Goal: Task Accomplishment & Management: Manage account settings

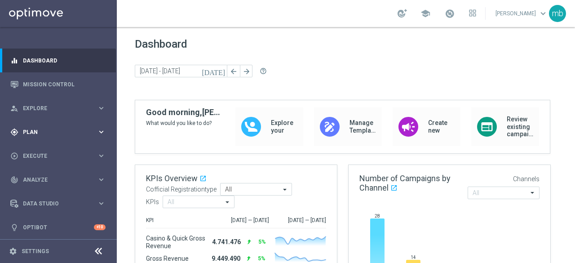
click at [102, 130] on icon "keyboard_arrow_right" at bounding box center [101, 132] width 9 height 9
click at [35, 151] on link "Target Groups" at bounding box center [58, 150] width 70 height 7
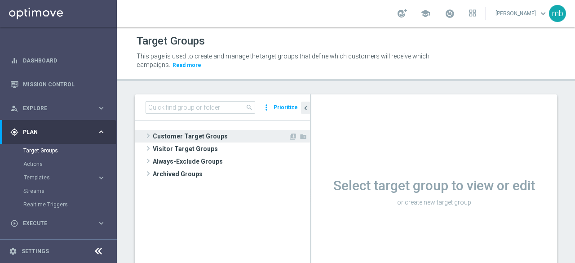
click at [150, 136] on span at bounding box center [148, 135] width 9 height 11
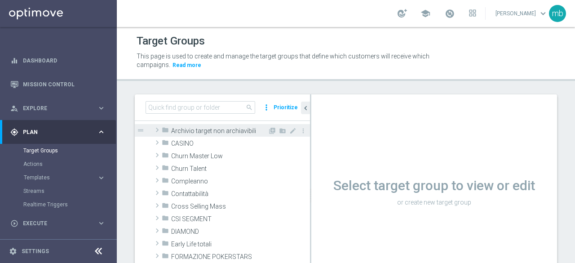
scroll to position [45, 0]
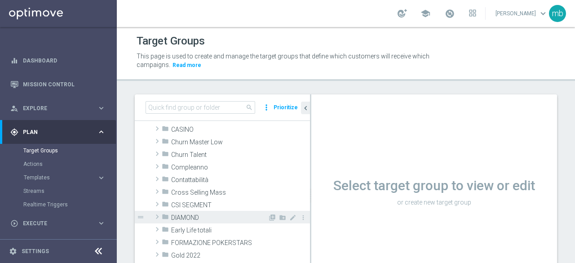
click at [158, 216] on span at bounding box center [157, 216] width 9 height 11
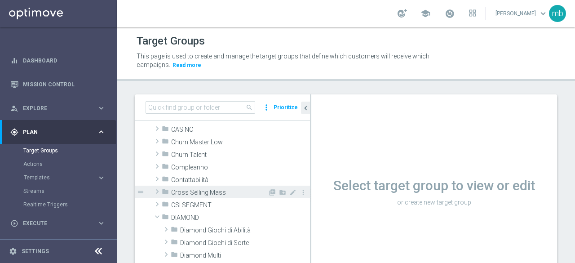
scroll to position [90, 0]
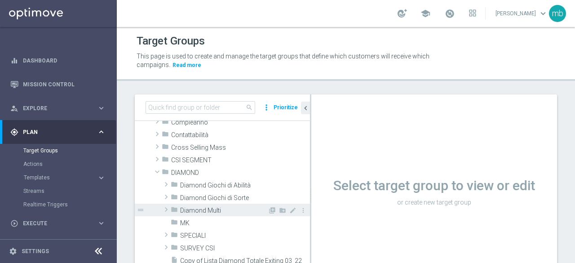
click at [166, 211] on span at bounding box center [166, 209] width 9 height 11
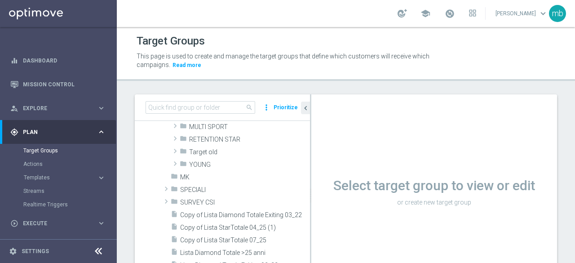
scroll to position [225, 0]
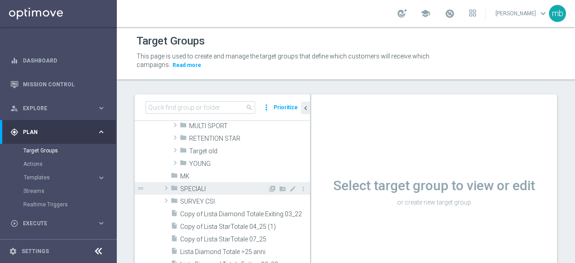
click at [167, 190] on span at bounding box center [166, 187] width 9 height 11
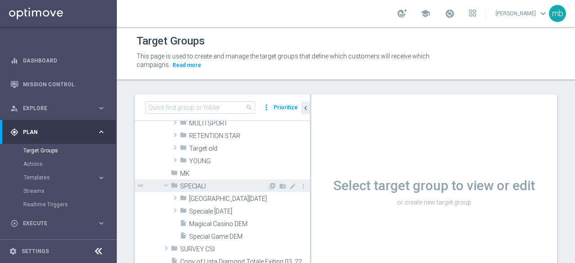
scroll to position [270, 0]
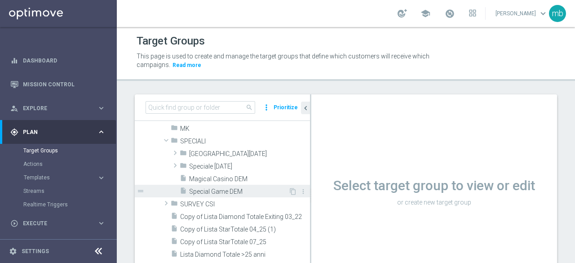
click at [207, 191] on span "Special Game DEM" at bounding box center [238, 192] width 99 height 8
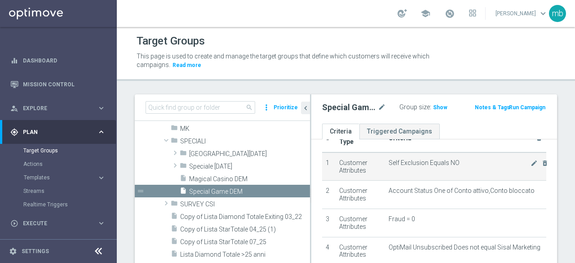
scroll to position [90, 0]
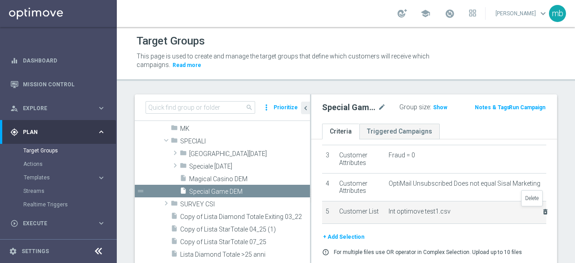
click at [542, 211] on icon "delete_forever" at bounding box center [545, 211] width 7 height 7
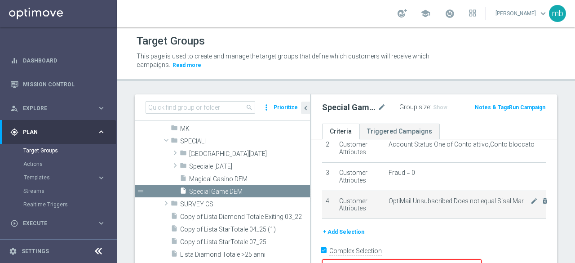
scroll to position [72, 0]
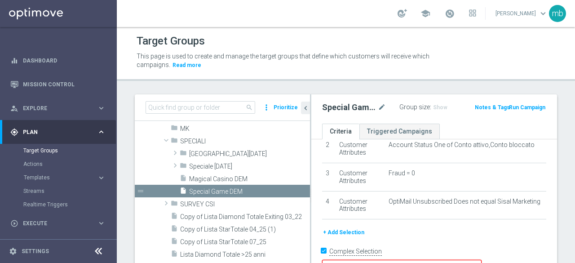
click at [360, 230] on button "+ Add Selection" at bounding box center [343, 232] width 43 height 10
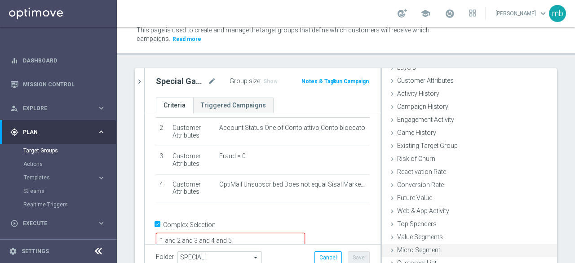
scroll to position [45, 0]
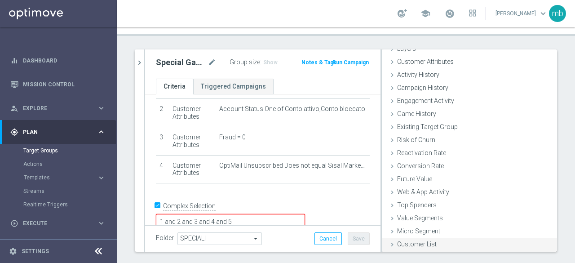
click at [407, 245] on span "Customer List" at bounding box center [417, 243] width 40 height 7
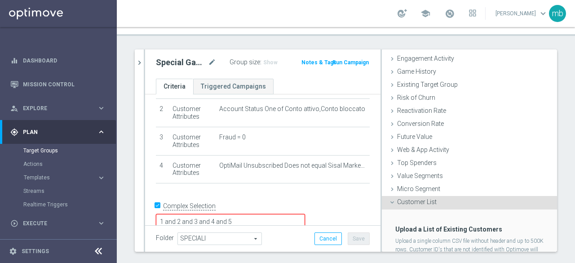
scroll to position [123, 0]
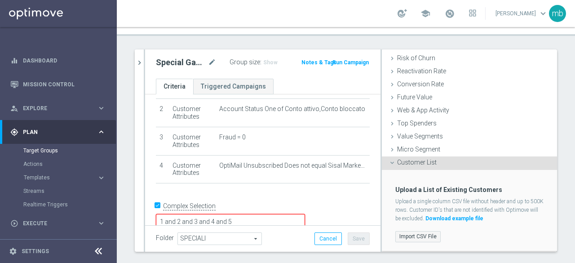
click at [414, 235] on label "Import CSV File" at bounding box center [418, 236] width 45 height 11
click at [0, 0] on input "Import CSV File" at bounding box center [0, 0] width 0 height 0
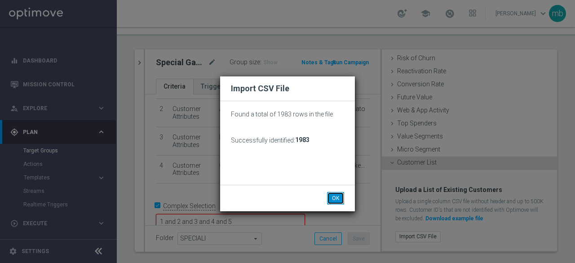
click at [335, 196] on button "OK" at bounding box center [335, 198] width 17 height 13
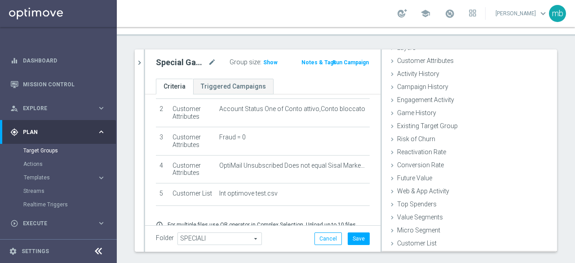
scroll to position [41, 0]
click at [354, 234] on button "Save" at bounding box center [359, 238] width 22 height 13
click at [266, 62] on span "Show" at bounding box center [270, 62] width 14 height 6
click at [266, 62] on span "1,912" at bounding box center [272, 63] width 16 height 9
click at [38, 178] on span "Templates" at bounding box center [56, 177] width 64 height 5
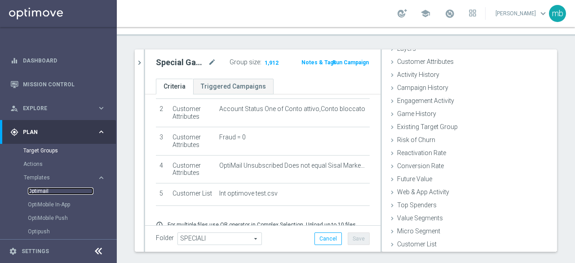
click at [36, 193] on link "Optimail" at bounding box center [61, 190] width 66 height 7
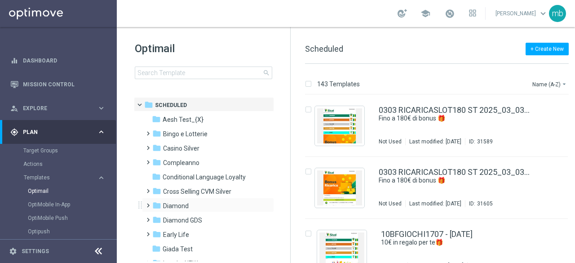
click at [147, 203] on span at bounding box center [146, 202] width 4 height 4
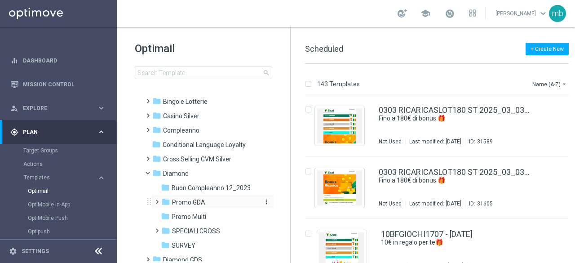
scroll to position [45, 0]
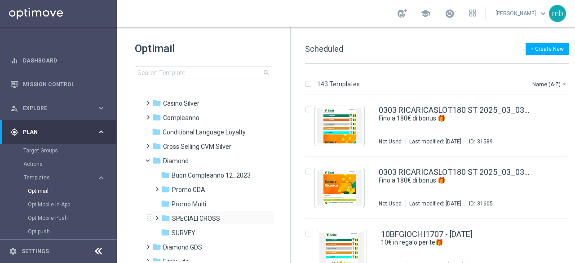
click at [156, 216] on span at bounding box center [155, 214] width 4 height 4
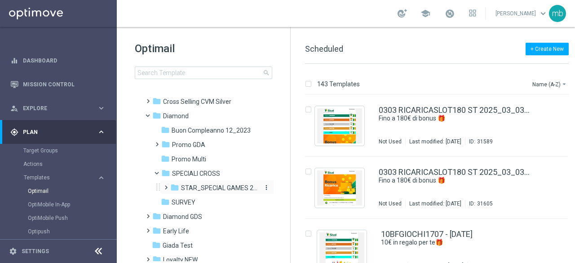
click at [183, 190] on span "STAR_SPECIAL GAMES 2025" at bounding box center [219, 188] width 77 height 8
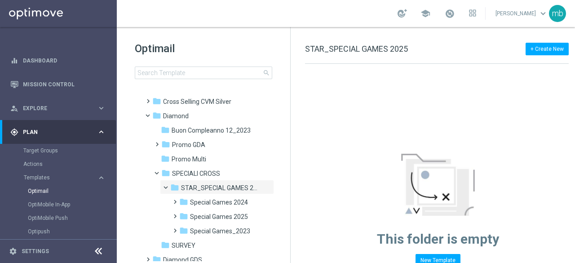
scroll to position [135, 0]
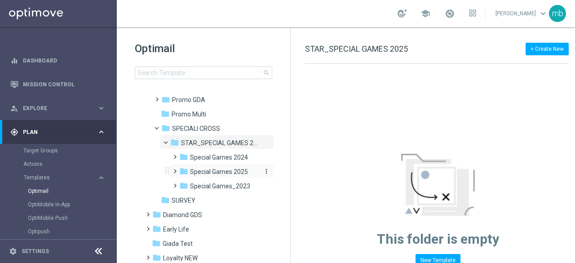
click at [221, 170] on span "Special Games 2025" at bounding box center [219, 172] width 58 height 8
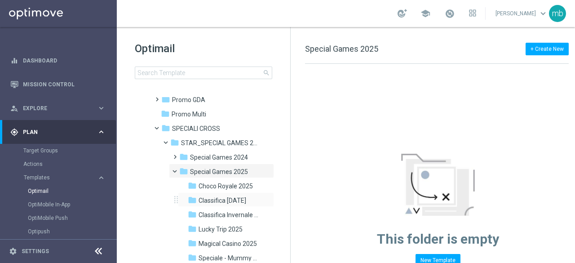
scroll to position [180, 0]
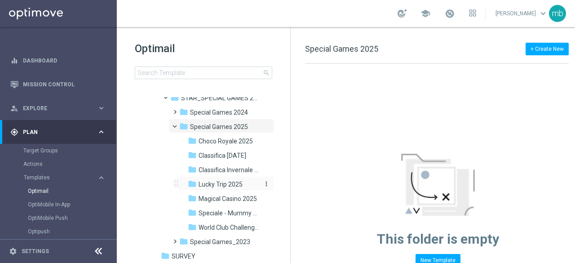
click at [220, 183] on span "Lucky Trip 2025" at bounding box center [221, 184] width 44 height 8
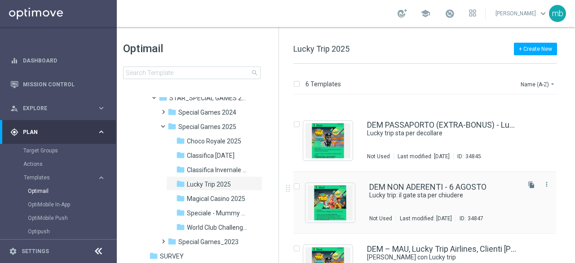
scroll to position [90, 0]
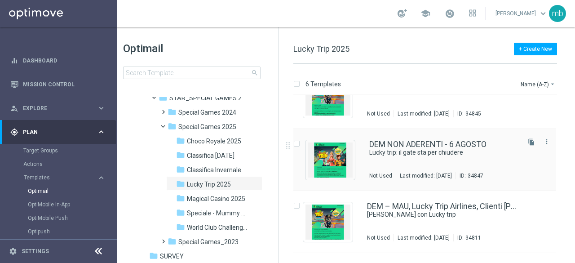
click at [437, 158] on div "DEM NON ADERENTI - 6 AGOSTO Lucky trip: il gate sta per chiudere Not Used Last …" at bounding box center [443, 159] width 149 height 39
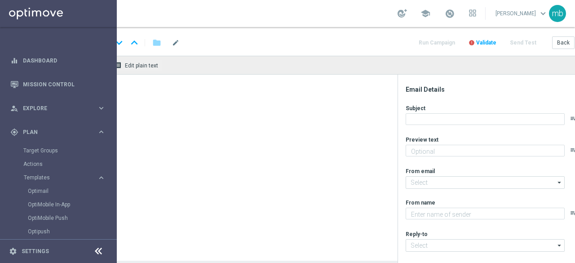
type textarea "Parti e conquista fino a 1.200€ di bonus"
type input "[EMAIL_ADDRESS][DOMAIN_NAME]"
type textarea "Sisal"
type input "[EMAIL_ADDRESS][DOMAIN_NAME]"
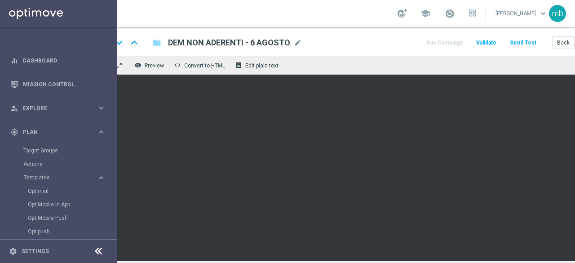
click at [256, 44] on span "DEM NON ADERENTI - 6 AGOSTO" at bounding box center [229, 42] width 122 height 11
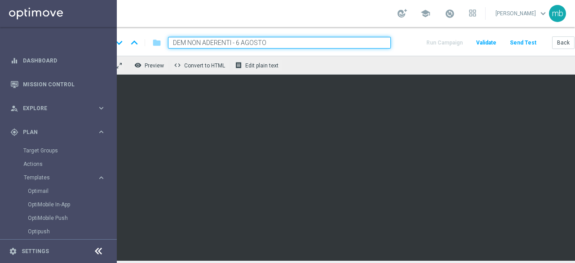
click at [240, 44] on input "DEM NON ADERENTI - 6 AGOSTO" at bounding box center [279, 43] width 223 height 12
type input "DEM NON ADERENTI - 11 AGOSTO"
click at [416, 42] on div "keyboard_arrow_down keyboard_arrow_up folder DEM NON ADERENTI - 11 AGOSTO Run C…" at bounding box center [358, 43] width 493 height 12
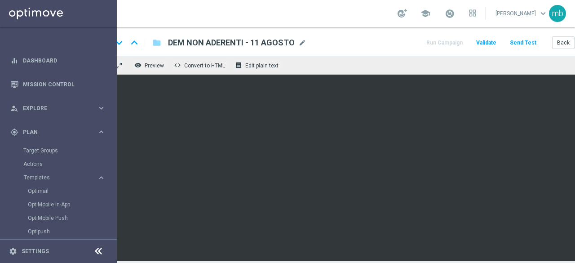
scroll to position [0, 56]
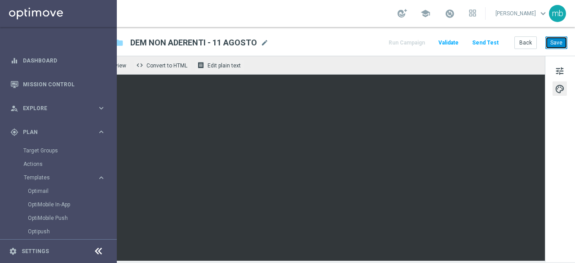
click at [557, 38] on button "Save" at bounding box center [557, 42] width 22 height 13
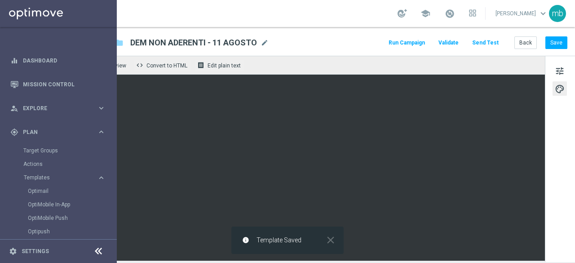
click at [408, 41] on button "Run Campaign" at bounding box center [406, 43] width 39 height 12
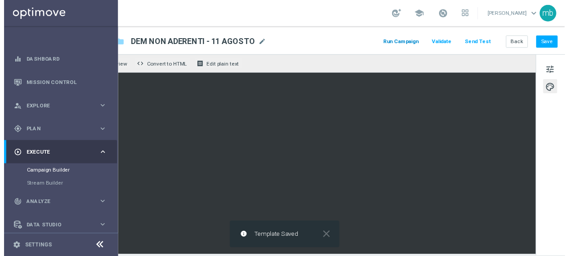
scroll to position [0, 0]
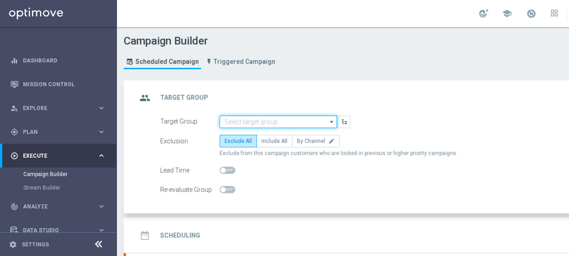
click at [282, 120] on input at bounding box center [277, 122] width 117 height 13
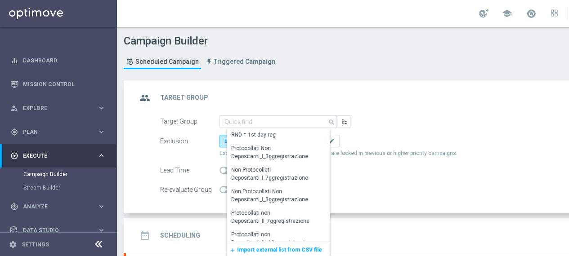
click at [271, 247] on span "Import external list from CSV file" at bounding box center [279, 250] width 85 height 6
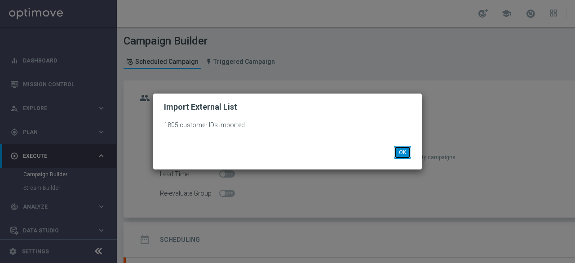
click at [406, 155] on button "OK" at bounding box center [402, 152] width 17 height 13
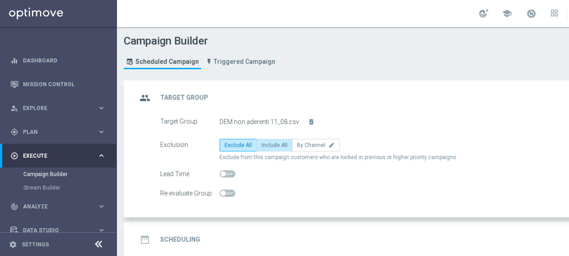
click at [272, 142] on span "Include All" at bounding box center [274, 145] width 26 height 6
click at [267, 144] on input "Include All" at bounding box center [264, 147] width 6 height 6
radio input "true"
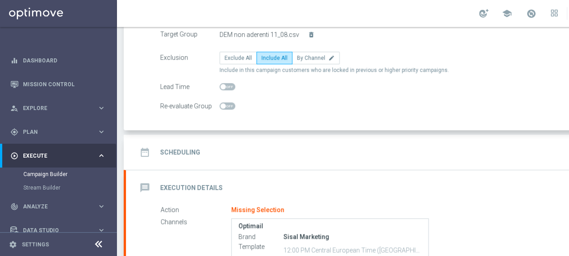
scroll to position [90, 0]
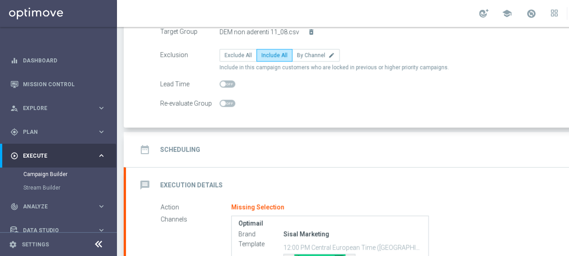
click at [183, 151] on h2 "Scheduling" at bounding box center [180, 150] width 40 height 9
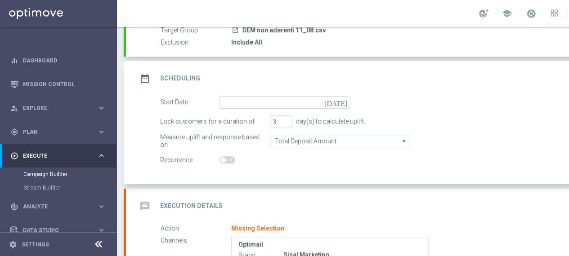
scroll to position [135, 0]
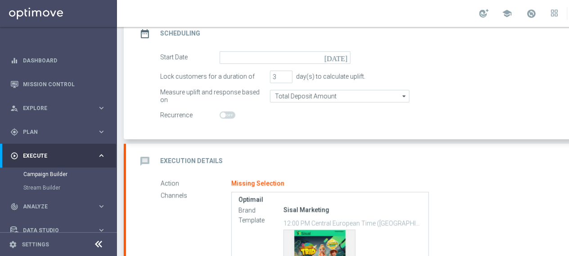
click at [208, 162] on h2 "Execution Details" at bounding box center [191, 161] width 62 height 9
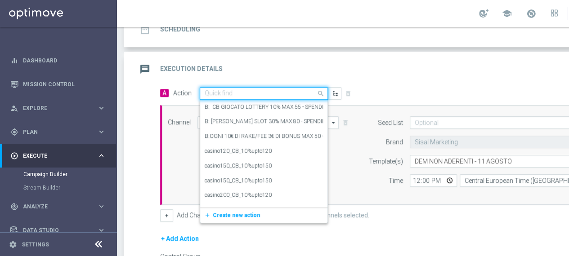
click at [322, 89] on span at bounding box center [321, 93] width 11 height 11
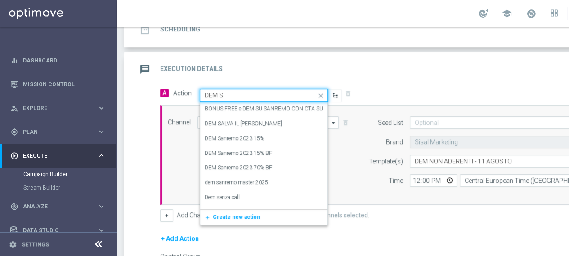
type input "DEM SP"
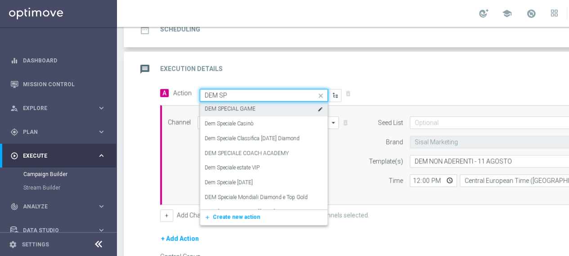
click at [236, 108] on label "DEM SPECIAL GAME" at bounding box center [229, 109] width 51 height 8
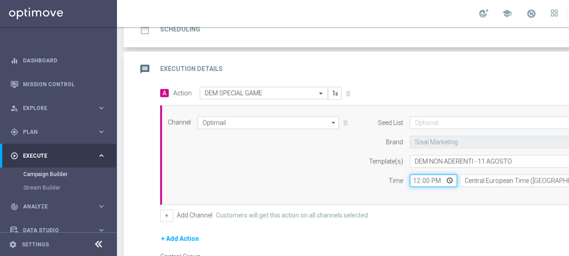
click at [418, 178] on input "12:00" at bounding box center [432, 180] width 47 height 13
click at [420, 178] on input "12:00" at bounding box center [432, 180] width 47 height 13
click at [447, 178] on input "12:00" at bounding box center [432, 180] width 47 height 13
type input "18:00"
click at [437, 206] on div "A Action Select action DEM SPECIAL GAME delete_forever Add Promotion Channel Op…" at bounding box center [397, 154] width 489 height 135
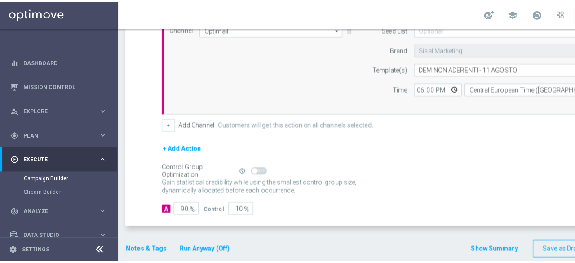
scroll to position [233, 0]
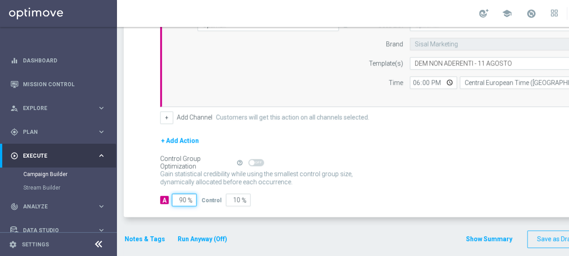
drag, startPoint x: 187, startPoint y: 197, endPoint x: 178, endPoint y: 197, distance: 8.6
click at [178, 197] on input "90" at bounding box center [184, 200] width 25 height 13
type input "1"
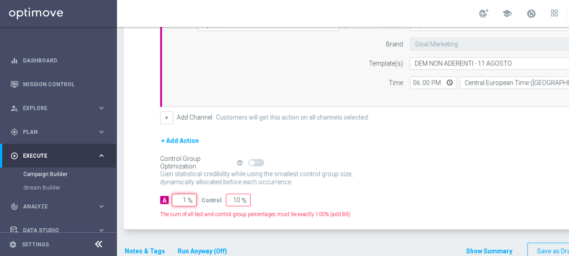
type input "99"
type input "10"
type input "90"
type input "100"
type input "0"
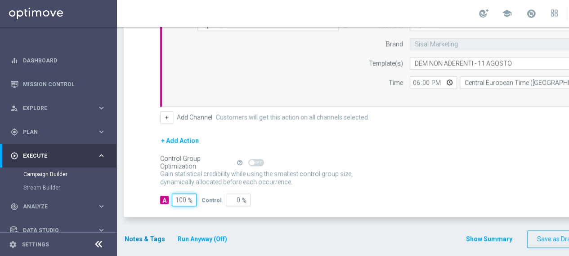
type input "100"
click at [146, 236] on button "Notes & Tags" at bounding box center [145, 239] width 42 height 11
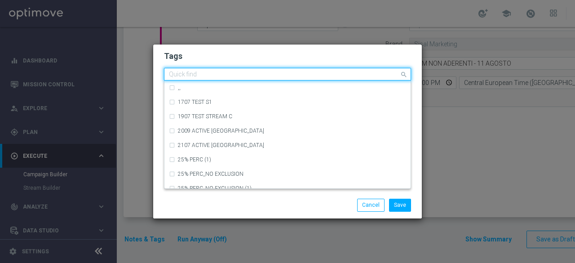
click at [241, 75] on input "text" at bounding box center [284, 75] width 231 height 8
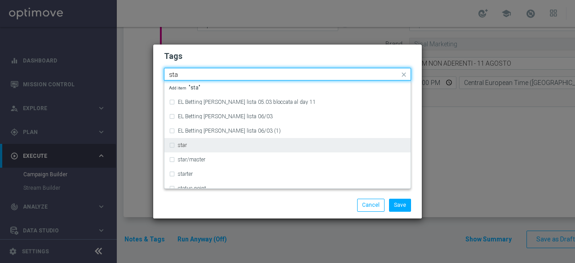
click at [181, 147] on label "star" at bounding box center [182, 144] width 9 height 5
type input "sta"
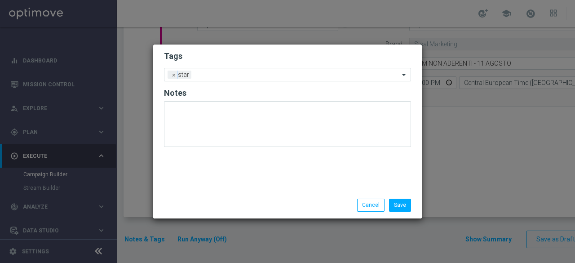
click at [193, 204] on div "Save Cancel" at bounding box center [287, 205] width 261 height 13
click at [230, 74] on input "text" at bounding box center [297, 75] width 204 height 8
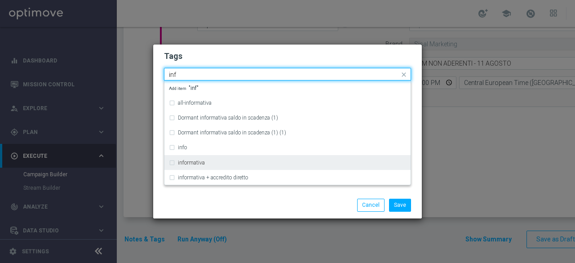
click at [198, 161] on label "informativa" at bounding box center [191, 162] width 27 height 5
type input "inf"
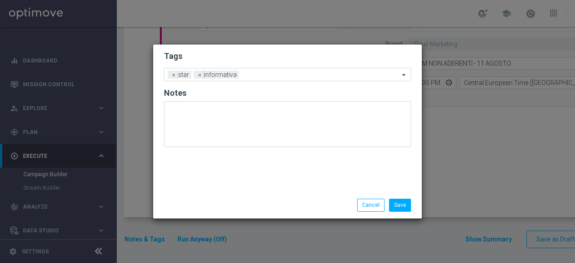
click at [203, 190] on div "Tags Add a new tag × star × informativa Notes" at bounding box center [287, 117] width 269 height 147
click at [258, 75] on input "text" at bounding box center [321, 75] width 157 height 8
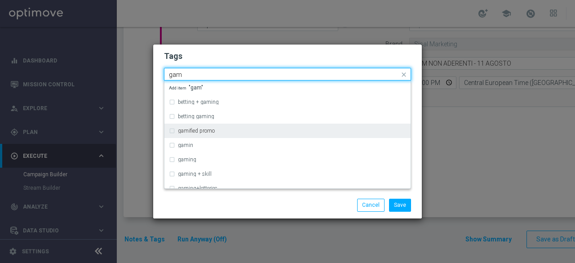
click at [220, 130] on div "gamified promo" at bounding box center [292, 130] width 228 height 5
type input "gam"
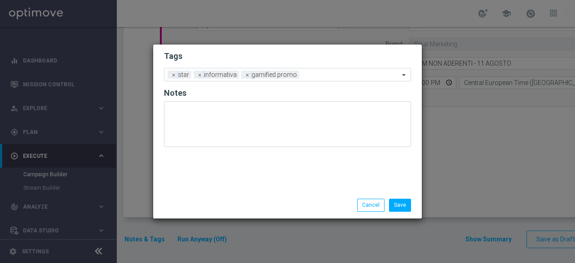
click at [231, 201] on div "Save Cancel" at bounding box center [287, 205] width 261 height 13
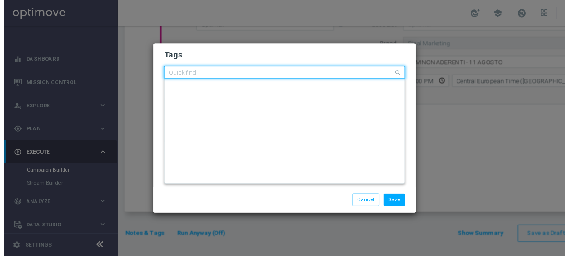
scroll to position [0, 0]
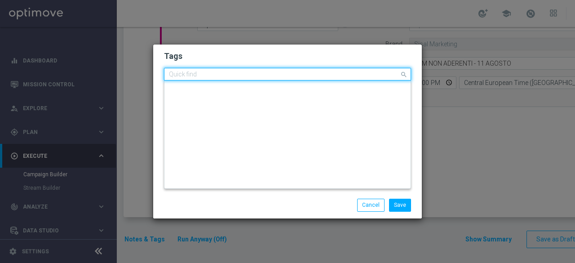
click at [314, 72] on input "text" at bounding box center [284, 75] width 231 height 8
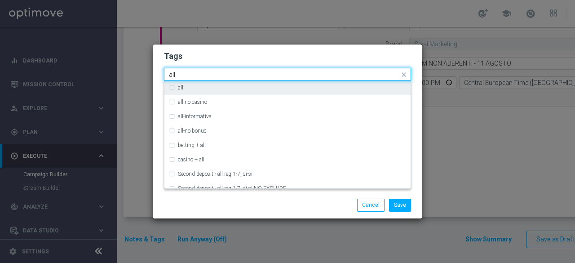
click at [267, 87] on div "all" at bounding box center [292, 87] width 228 height 5
type input "all"
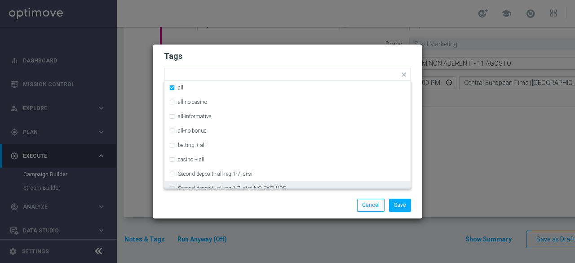
click at [263, 207] on div "Save Cancel" at bounding box center [331, 205] width 174 height 13
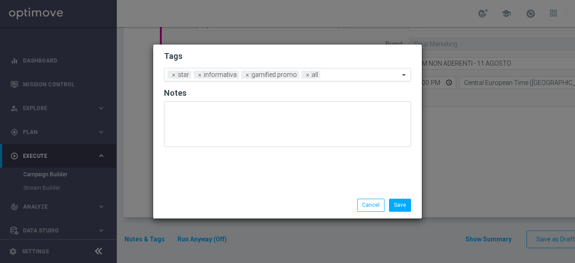
click at [338, 73] on input "text" at bounding box center [362, 75] width 76 height 8
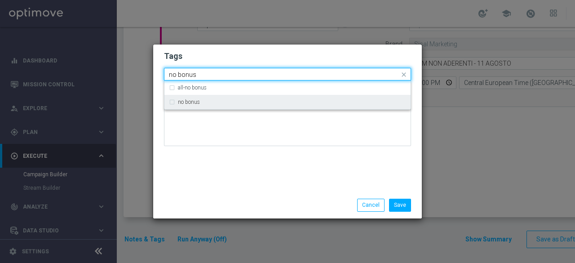
click at [249, 107] on div "no bonus" at bounding box center [287, 102] width 237 height 14
type input "no bonus"
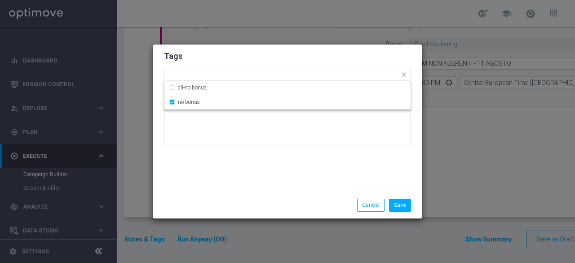
click at [250, 182] on div "Tags Quick find × star × informativa × gamified promo × all × no bonus all-no b…" at bounding box center [287, 117] width 269 height 147
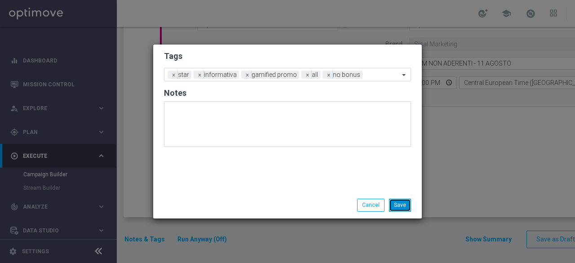
click at [403, 206] on button "Save" at bounding box center [400, 205] width 22 height 13
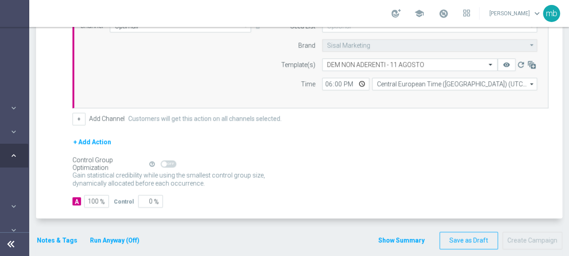
scroll to position [233, 0]
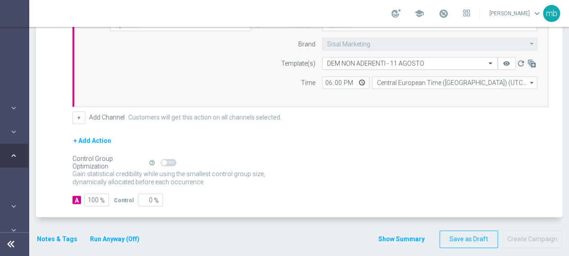
click at [262, 178] on p "Gain higher response rates by matching the most effective action with each cust…" at bounding box center [173, 182] width 202 height 24
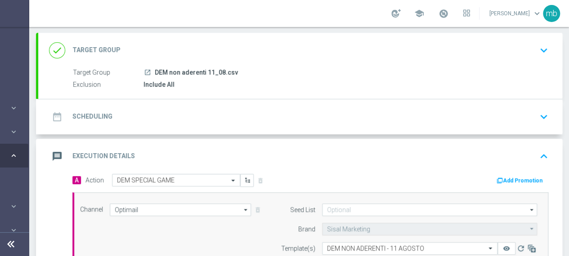
scroll to position [90, 0]
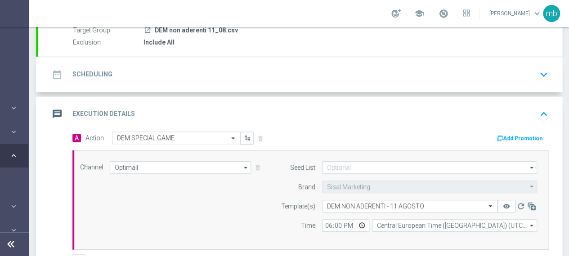
click at [241, 169] on icon "arrow_drop_down" at bounding box center [245, 168] width 9 height 12
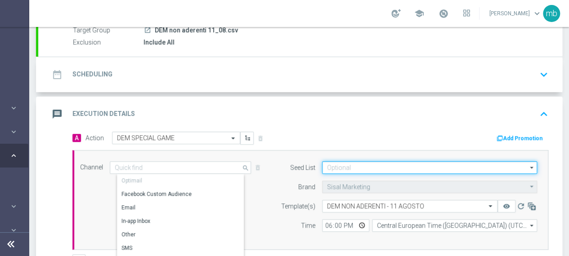
click at [339, 167] on input at bounding box center [429, 167] width 215 height 13
type input "Optimail"
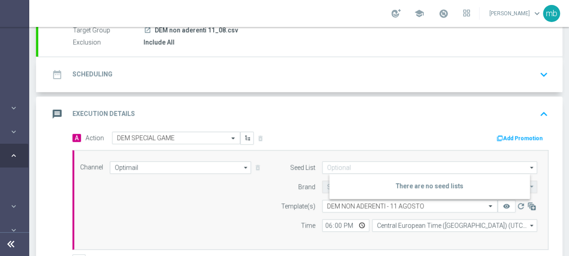
click at [334, 128] on div "message Execution Details keyboard_arrow_up" at bounding box center [300, 114] width 524 height 35
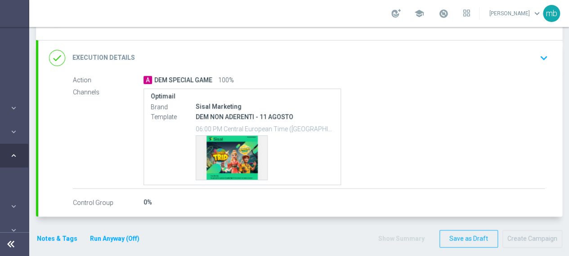
scroll to position [7, 0]
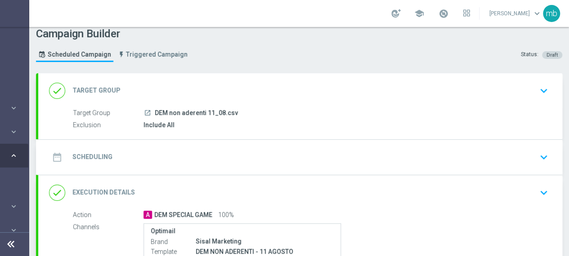
click at [537, 157] on icon "keyboard_arrow_down" at bounding box center [543, 157] width 13 height 13
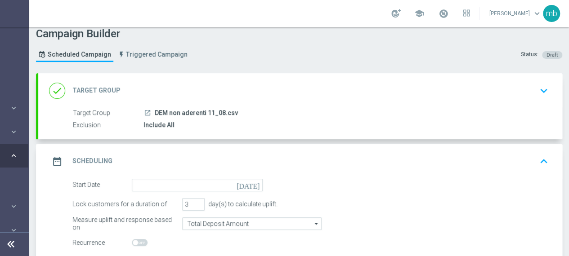
click at [247, 185] on icon "[DATE]" at bounding box center [249, 184] width 27 height 10
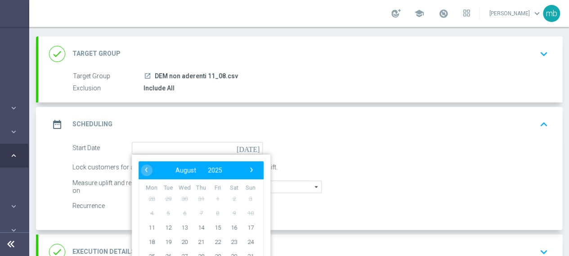
scroll to position [97, 0]
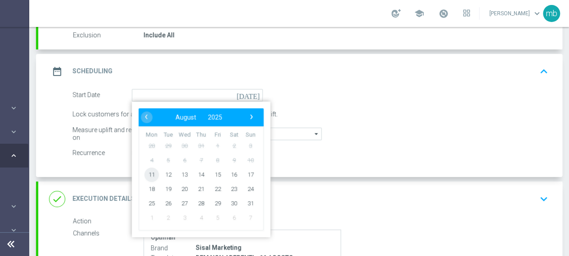
click at [144, 173] on span "11" at bounding box center [151, 174] width 14 height 14
type input "[DATE]"
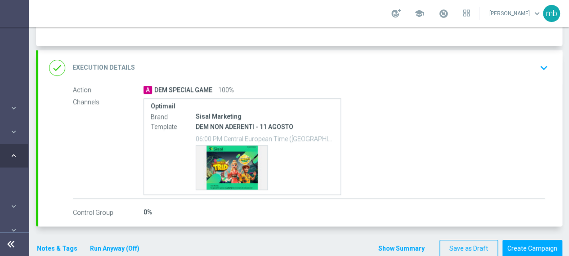
scroll to position [232, 0]
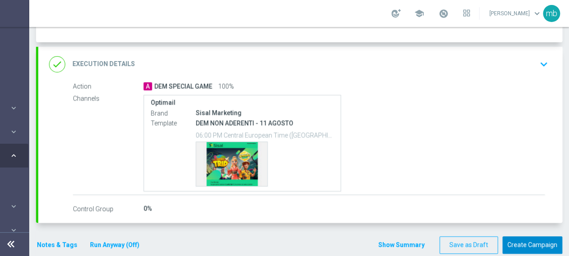
click at [513, 243] on button "Create Campaign" at bounding box center [532, 245] width 60 height 18
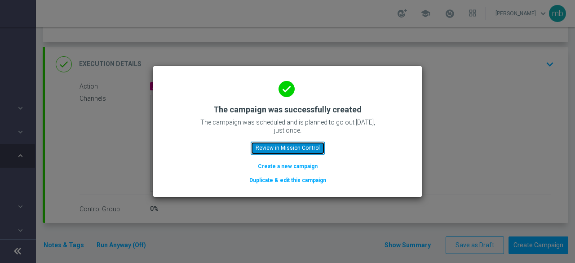
click at [311, 147] on button "Review in Mission Control" at bounding box center [288, 148] width 74 height 13
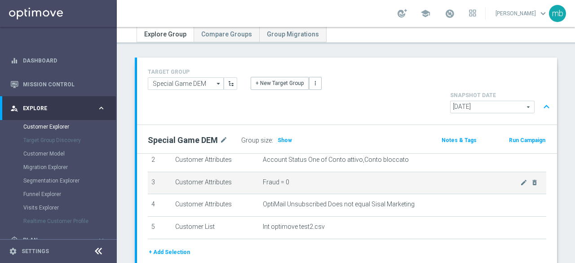
scroll to position [45, 0]
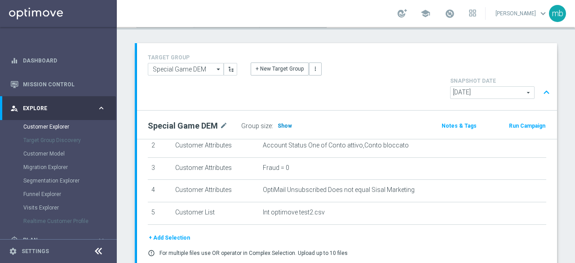
click at [279, 123] on span "Show" at bounding box center [285, 126] width 14 height 6
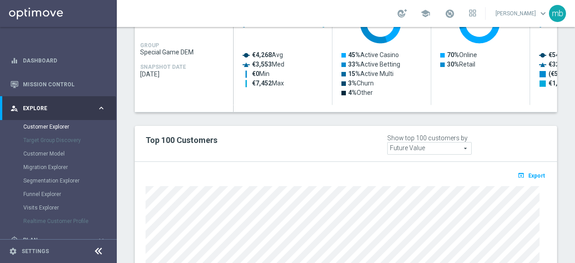
scroll to position [494, 0]
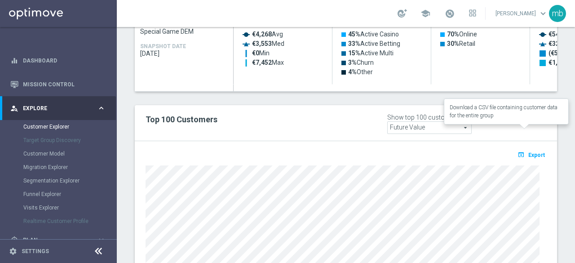
click at [529, 152] on span "Export" at bounding box center [537, 155] width 17 height 6
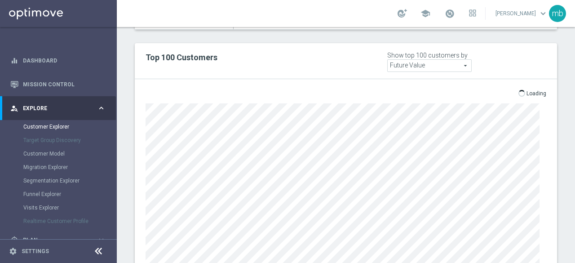
scroll to position [589, 0]
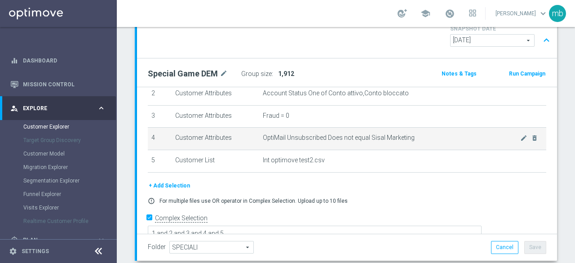
scroll to position [50, 0]
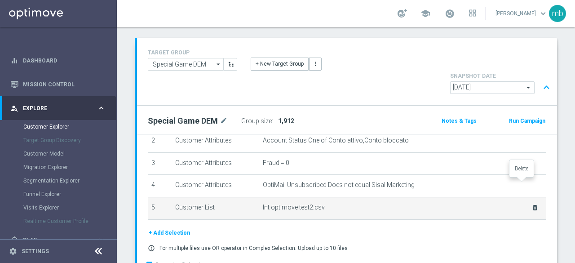
click at [532, 204] on icon "delete_forever" at bounding box center [535, 207] width 7 height 7
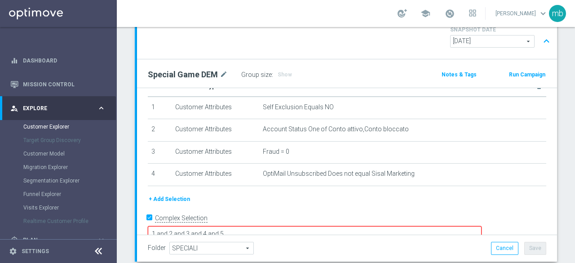
scroll to position [140, 0]
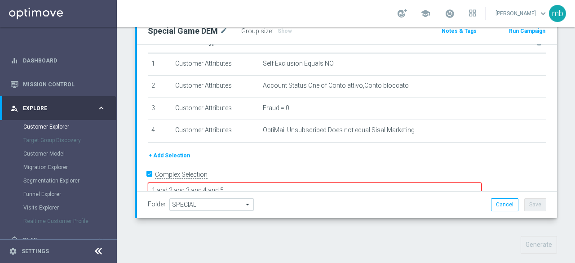
click at [181, 151] on button "+ Add Selection" at bounding box center [169, 156] width 43 height 10
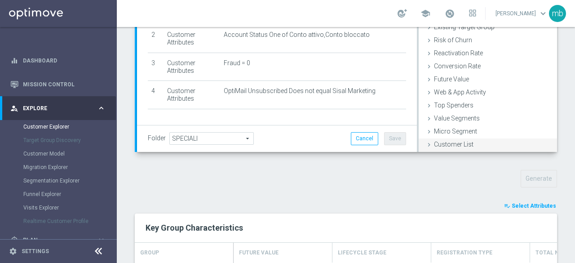
scroll to position [194, 0]
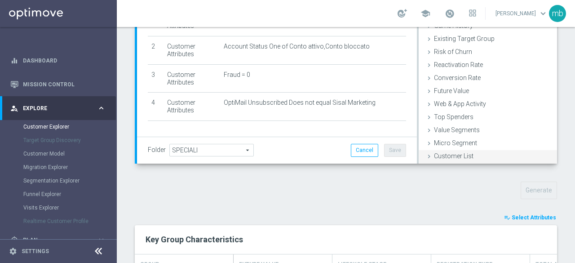
click at [446, 152] on span "Customer List" at bounding box center [454, 155] width 40 height 7
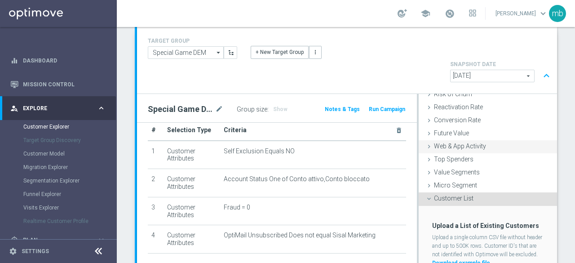
scroll to position [104, 0]
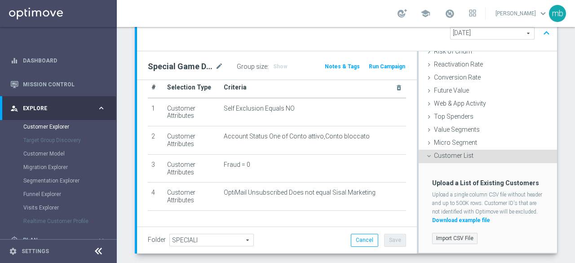
click at [452, 233] on label "Import CSV File" at bounding box center [454, 238] width 45 height 11
click at [0, 0] on input "Import CSV File" at bounding box center [0, 0] width 0 height 0
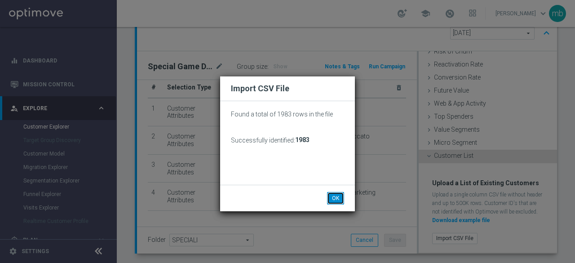
click at [334, 198] on button "OK" at bounding box center [335, 198] width 17 height 13
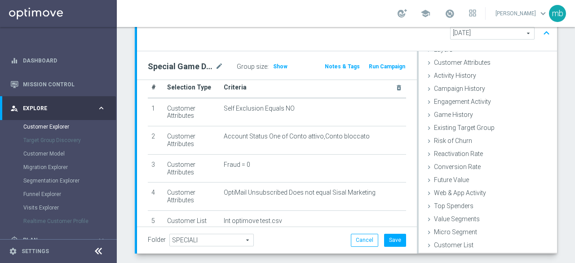
scroll to position [37, 0]
click at [391, 234] on button "Save" at bounding box center [395, 240] width 22 height 13
click at [278, 63] on span "Show" at bounding box center [280, 66] width 14 height 6
click at [394, 234] on button "Save" at bounding box center [395, 240] width 22 height 13
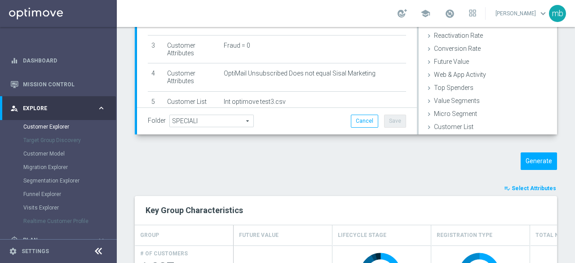
scroll to position [239, 0]
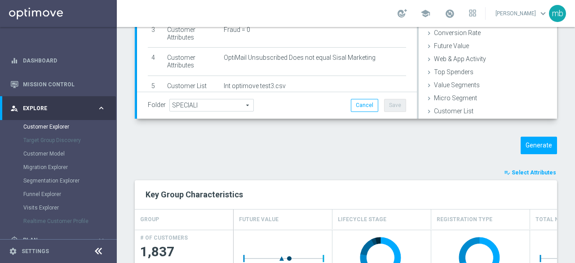
click at [534, 169] on span "Select Attributes" at bounding box center [534, 172] width 44 height 6
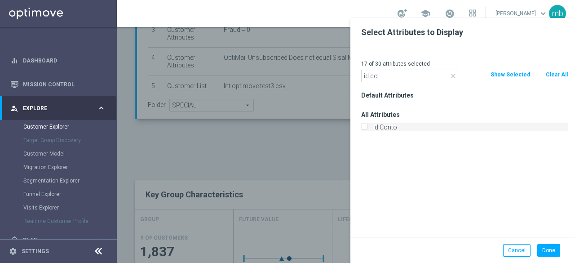
type input "id co"
click at [373, 129] on label "Id Conto" at bounding box center [469, 127] width 198 height 8
click at [367, 129] on input "Id Conto" at bounding box center [364, 128] width 6 height 6
checkbox input "true"
click at [402, 182] on div "Default Attributes All Attributes Id Conto" at bounding box center [465, 163] width 221 height 148
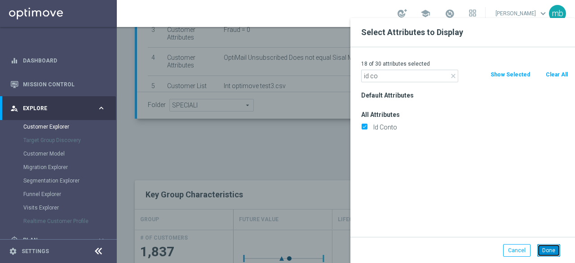
click at [554, 251] on button "Done" at bounding box center [549, 250] width 23 height 13
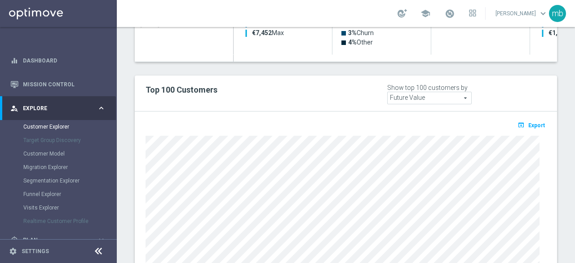
scroll to position [454, 0]
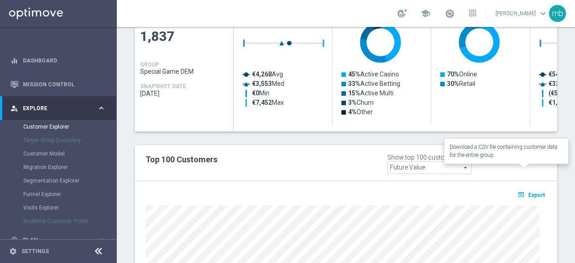
click at [529, 192] on span "Export" at bounding box center [537, 195] width 17 height 6
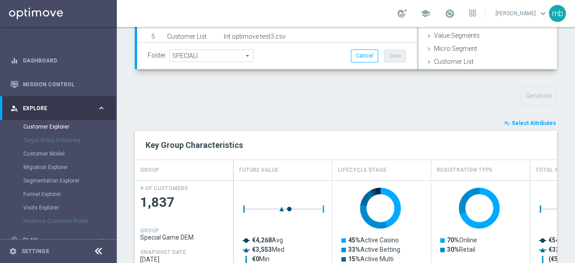
scroll to position [275, 0]
